Goal: Task Accomplishment & Management: Manage account settings

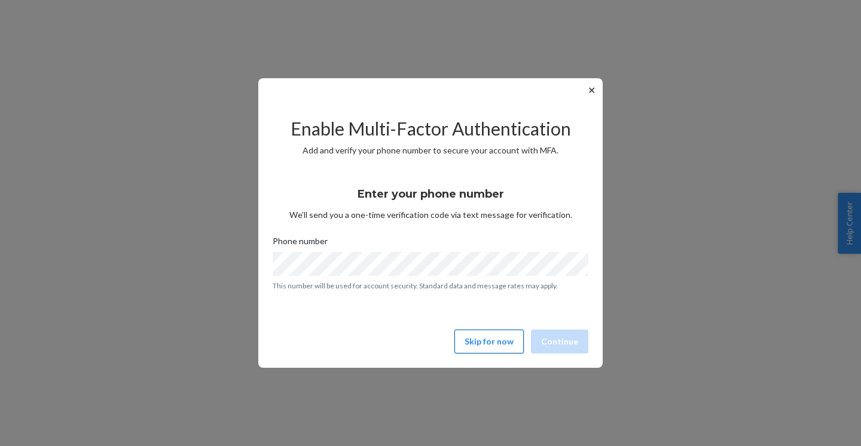
click at [492, 344] on button "Skip for now" at bounding box center [488, 342] width 69 height 24
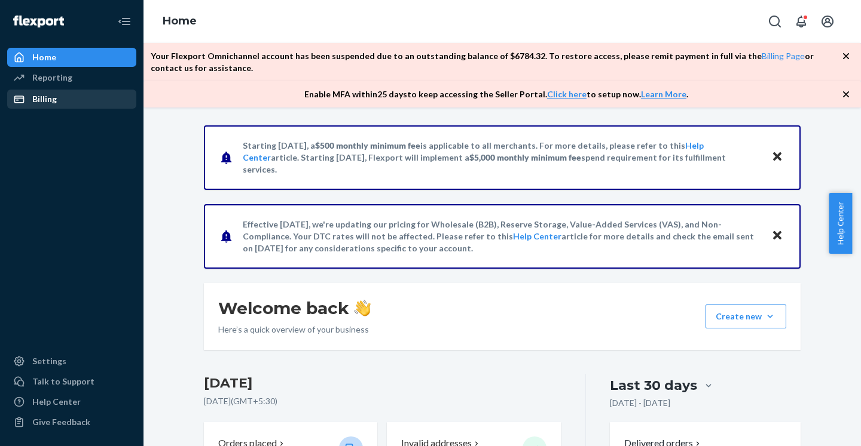
click at [39, 105] on div "Billing" at bounding box center [44, 99] width 25 height 12
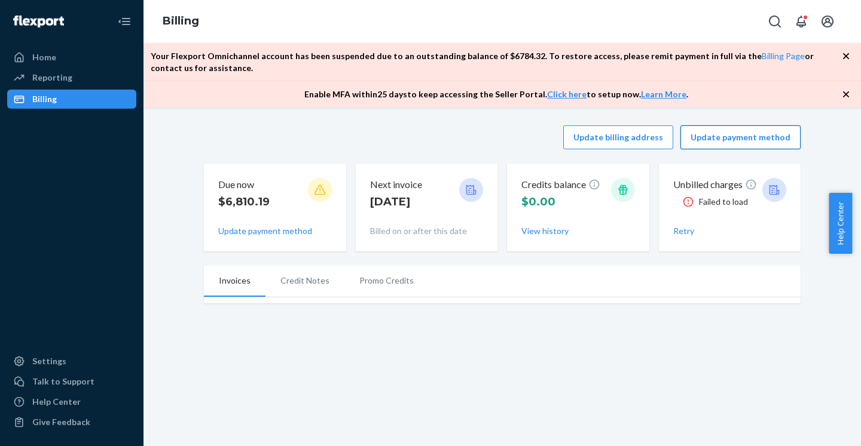
click at [733, 133] on button "Update payment method" at bounding box center [740, 138] width 120 height 24
click at [733, 137] on button "Update payment method" at bounding box center [740, 138] width 120 height 24
click at [292, 284] on li "Credit Notes" at bounding box center [304, 281] width 79 height 30
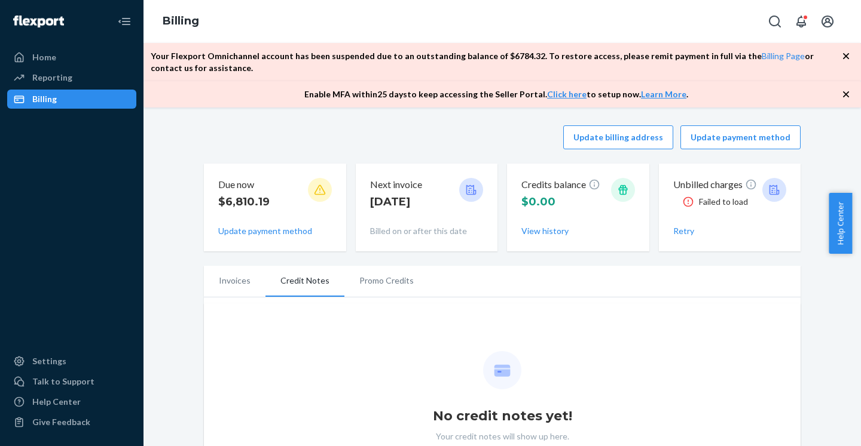
click at [384, 280] on li "Promo Credits" at bounding box center [386, 281] width 84 height 30
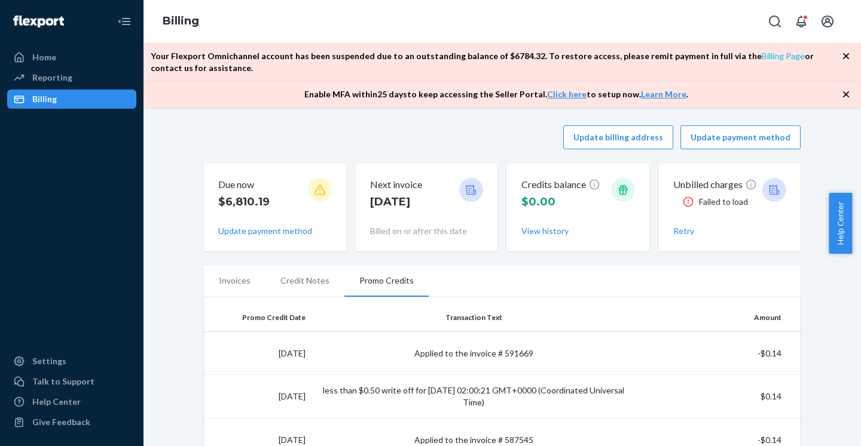
click at [761, 59] on link "Billing Page" at bounding box center [782, 56] width 43 height 10
click at [846, 99] on icon "button" at bounding box center [846, 94] width 12 height 12
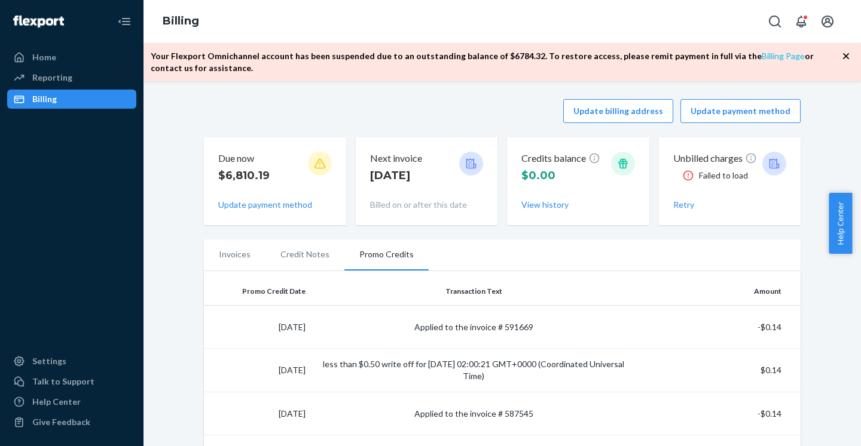
click at [748, 51] on div "Your Flexport Omnichannel account has been suspended due to an outstanding bala…" at bounding box center [501, 62] width 717 height 38
click at [761, 54] on link "Billing Page" at bounding box center [782, 56] width 43 height 10
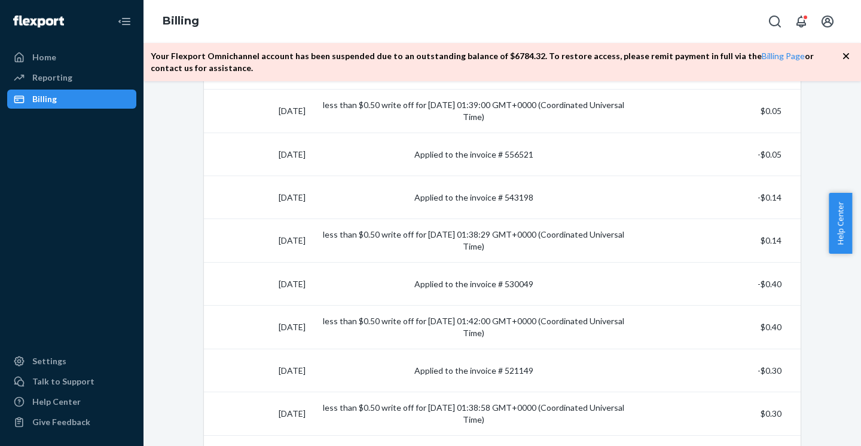
scroll to position [1002, 0]
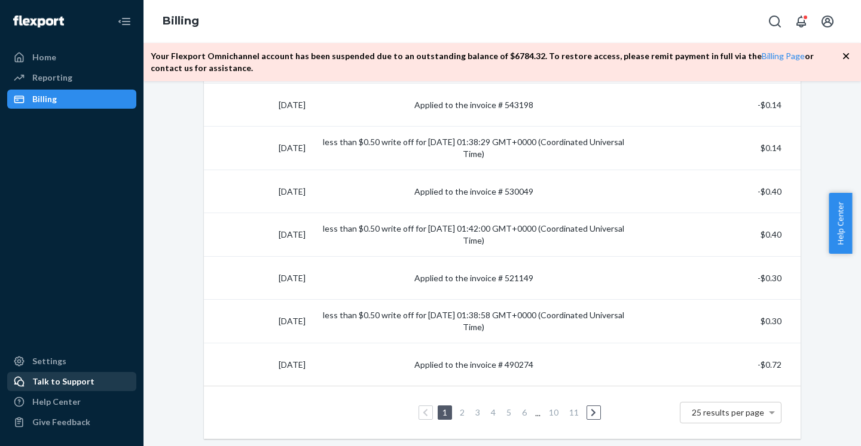
click at [75, 380] on div "Talk to Support" at bounding box center [63, 382] width 62 height 12
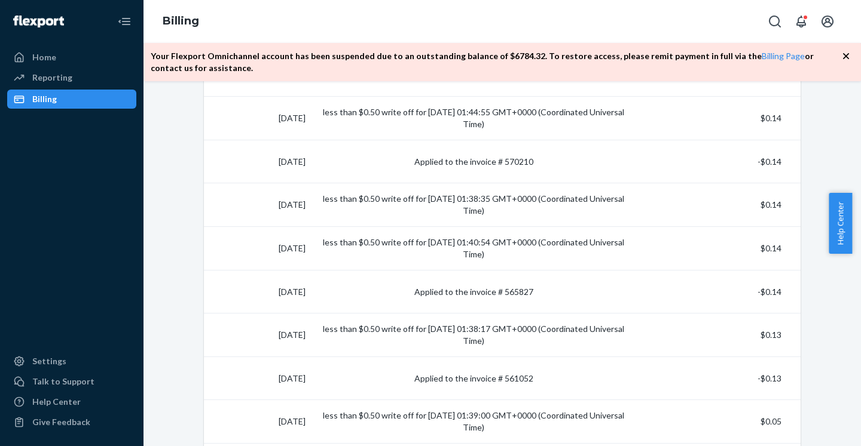
scroll to position [586, 0]
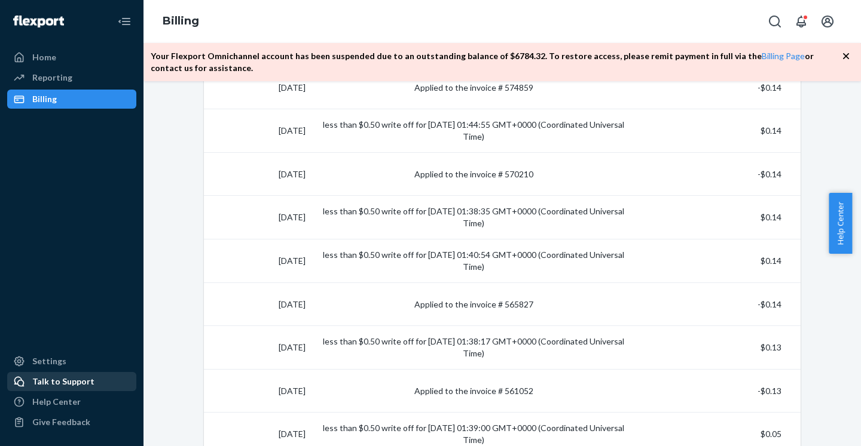
click at [51, 378] on div "Talk to Support" at bounding box center [63, 382] width 62 height 12
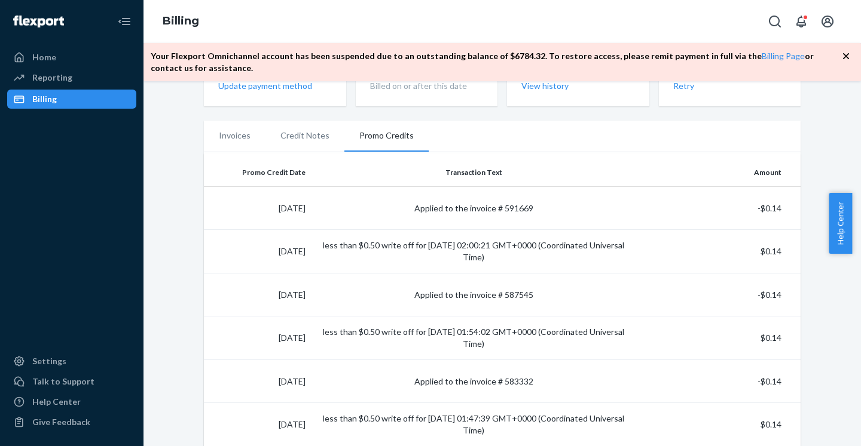
scroll to position [0, 0]
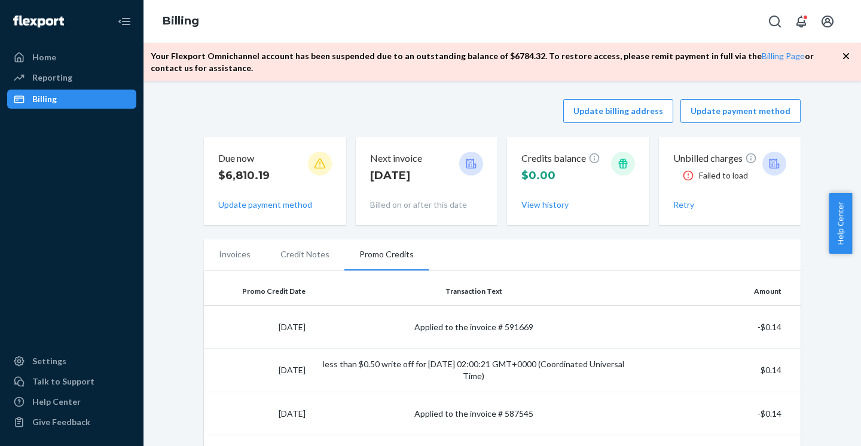
click at [220, 250] on li "Invoices" at bounding box center [235, 255] width 62 height 30
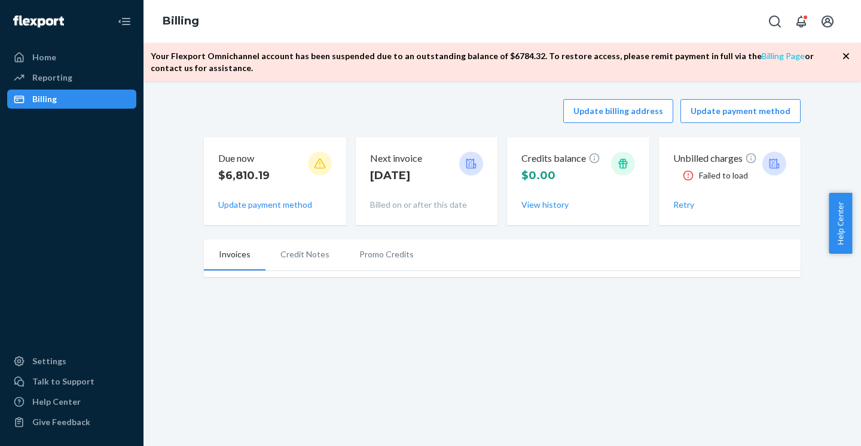
click at [761, 56] on link "Billing Page" at bounding box center [782, 56] width 43 height 10
click at [47, 79] on div "Reporting" at bounding box center [52, 78] width 40 height 12
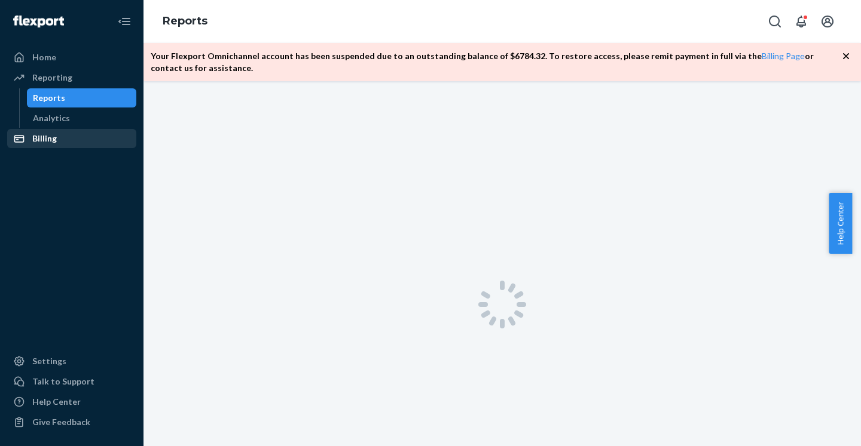
click at [42, 134] on div "Billing" at bounding box center [44, 139] width 25 height 12
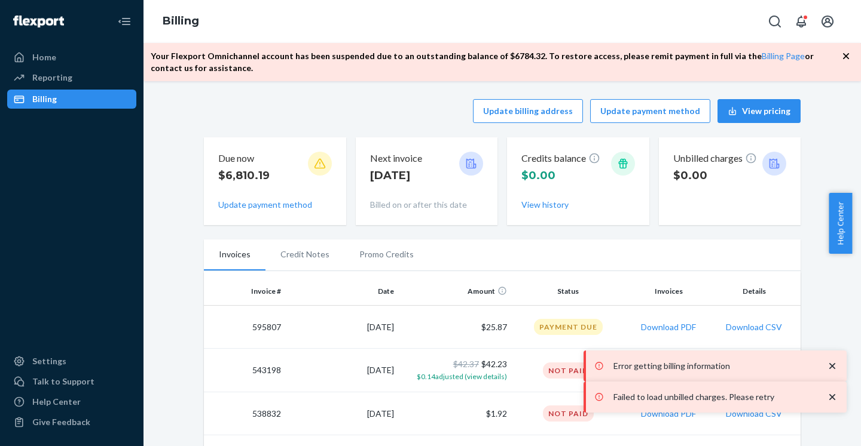
click at [834, 365] on icon "close toast" at bounding box center [832, 366] width 6 height 6
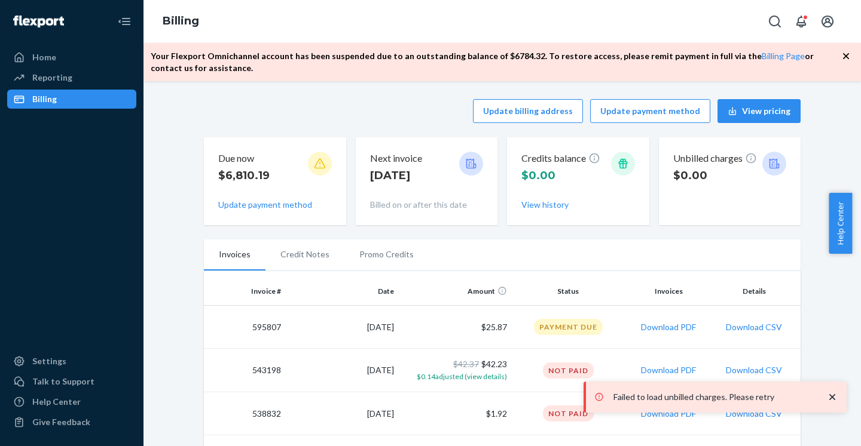
click at [830, 397] on icon "close toast" at bounding box center [832, 397] width 12 height 12
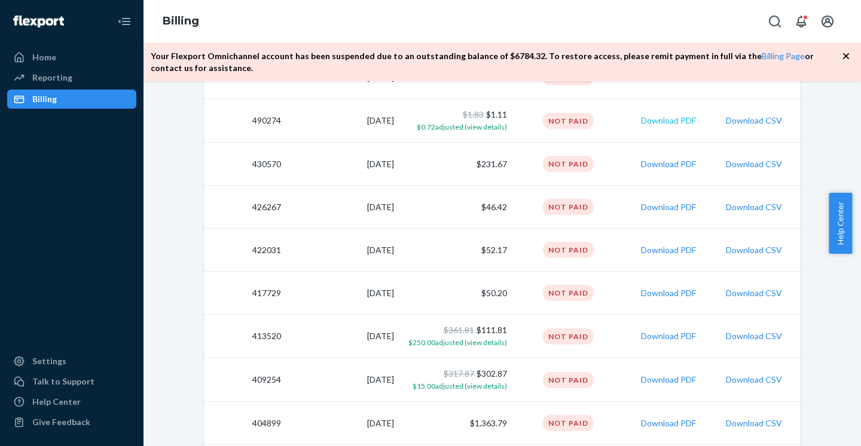
scroll to position [909, 0]
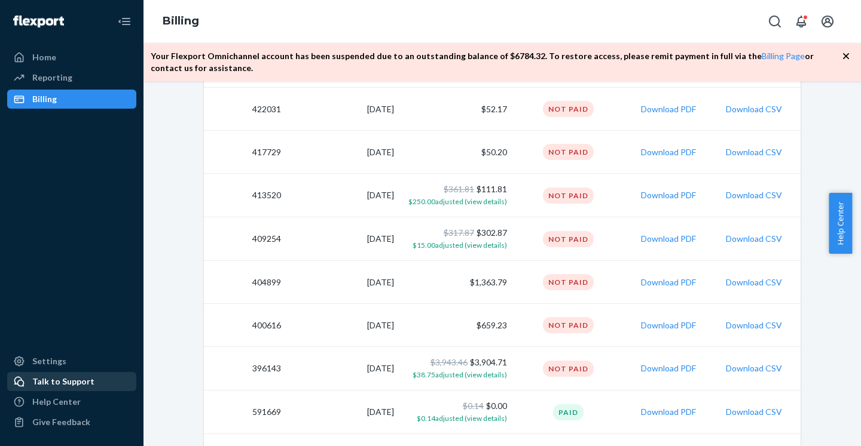
click at [51, 384] on div "Talk to Support" at bounding box center [63, 382] width 62 height 12
